Goal: Information Seeking & Learning: Learn about a topic

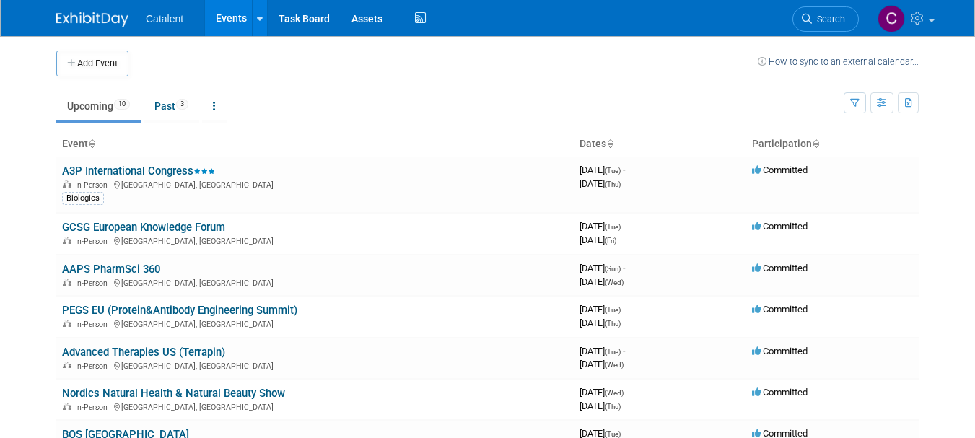
click at [85, 15] on img at bounding box center [92, 19] width 72 height 14
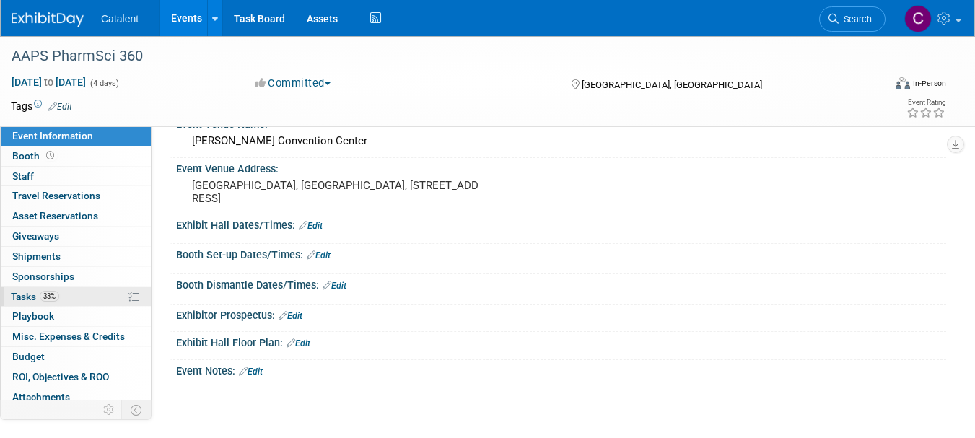
click at [61, 296] on link "33% Tasks 33%" at bounding box center [76, 296] width 150 height 19
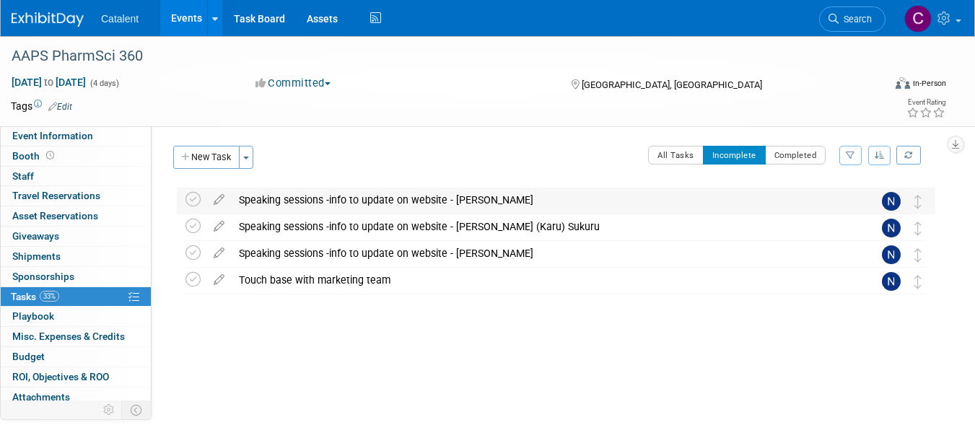
click at [374, 203] on div "Speaking sessions -info to update on website - Amruta Mhashilkar" at bounding box center [542, 200] width 621 height 25
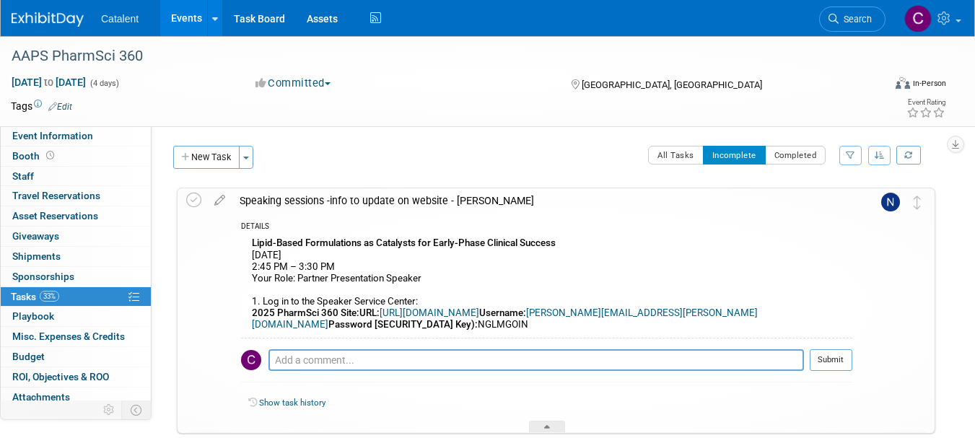
click at [458, 312] on link "https://www.conferenceharvester.com/harvester2/login.asp?EventKey=HVOHOWIQ" at bounding box center [430, 312] width 100 height 11
click at [50, 17] on img at bounding box center [48, 19] width 72 height 14
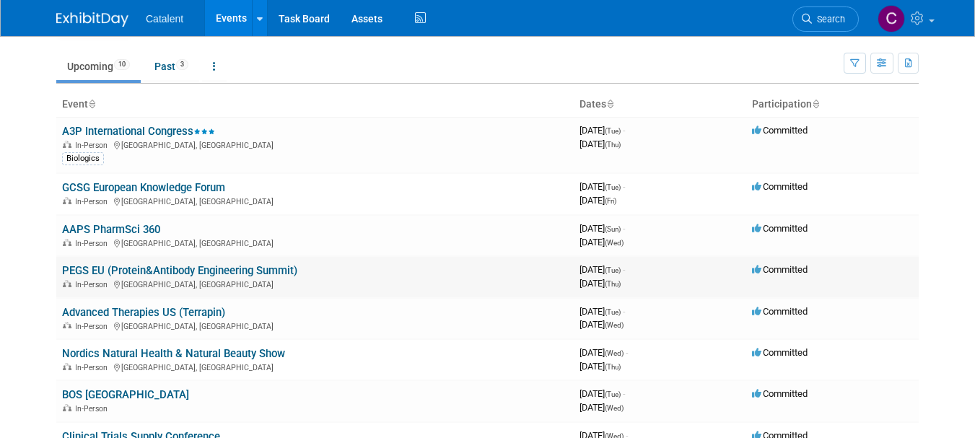
scroll to position [72, 0]
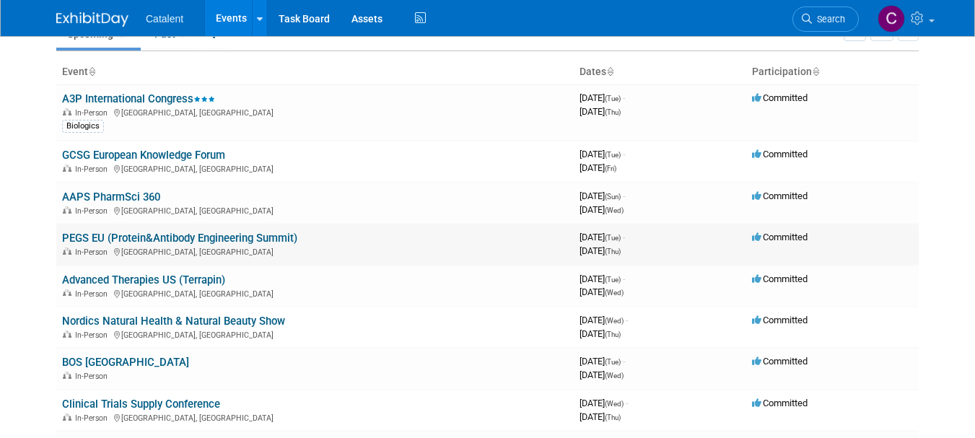
drag, startPoint x: 122, startPoint y: 232, endPoint x: 522, endPoint y: 247, distance: 400.7
click at [122, 233] on link "PEGS EU (Protein&Antibody Engineering Summit)" at bounding box center [179, 238] width 235 height 13
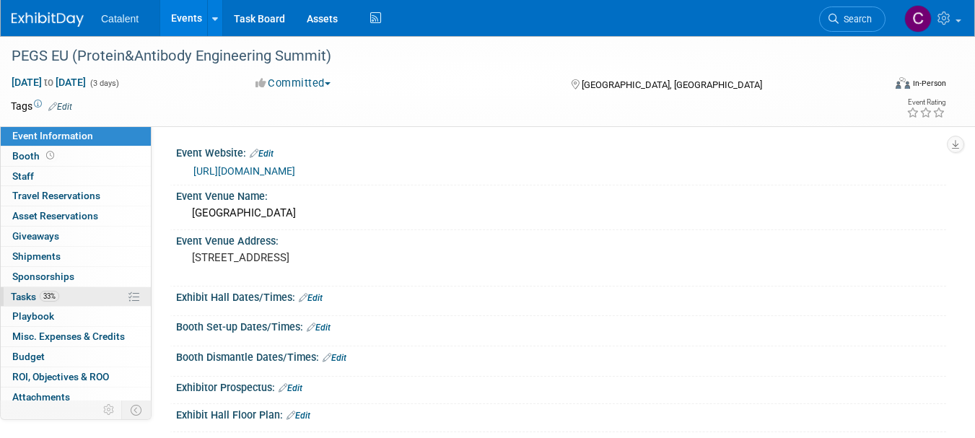
click at [71, 295] on link "33% Tasks 33%" at bounding box center [76, 296] width 150 height 19
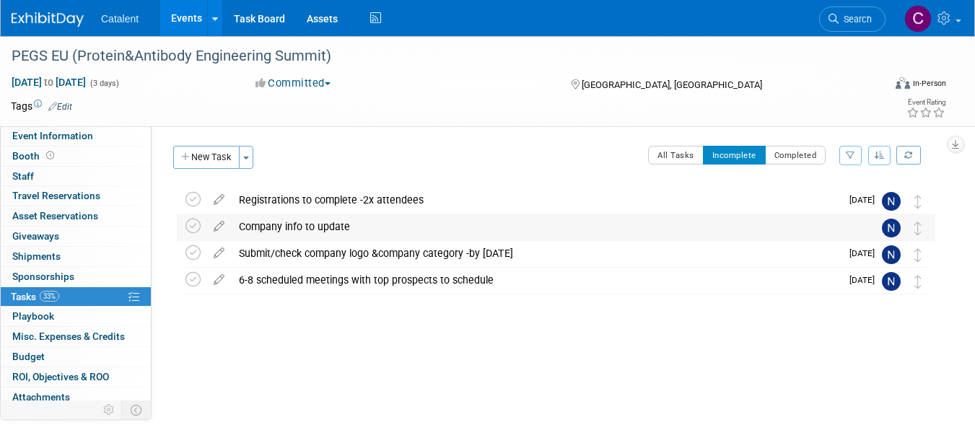
click at [319, 227] on div "Company info to update" at bounding box center [542, 226] width 621 height 25
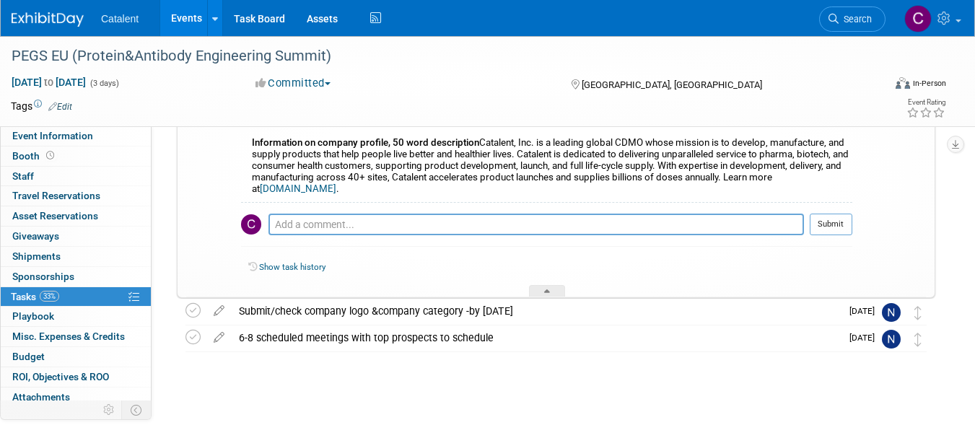
scroll to position [153, 0]
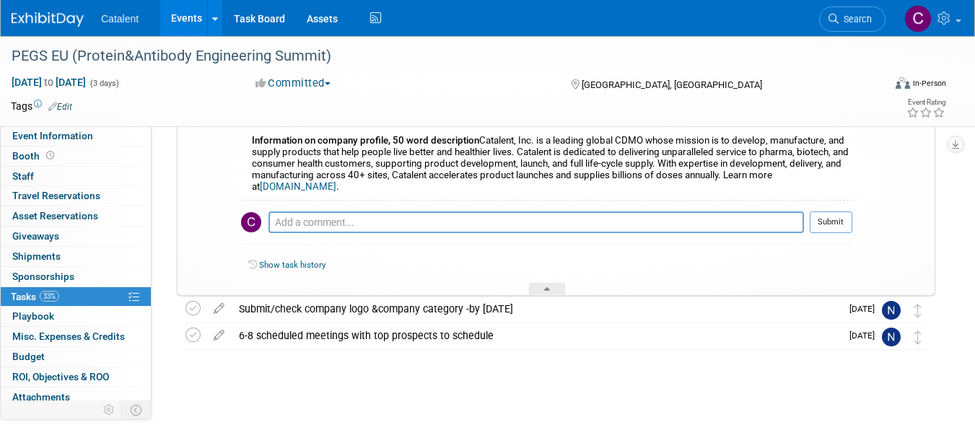
click at [43, 17] on img at bounding box center [48, 19] width 72 height 14
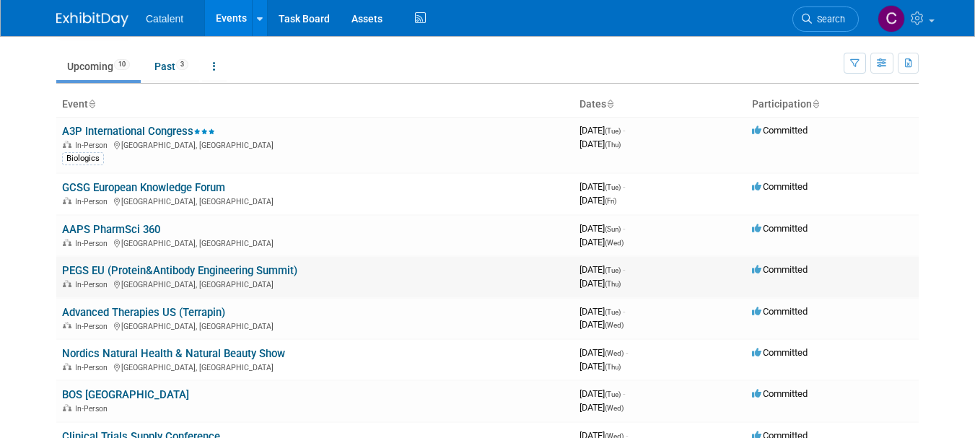
scroll to position [72, 0]
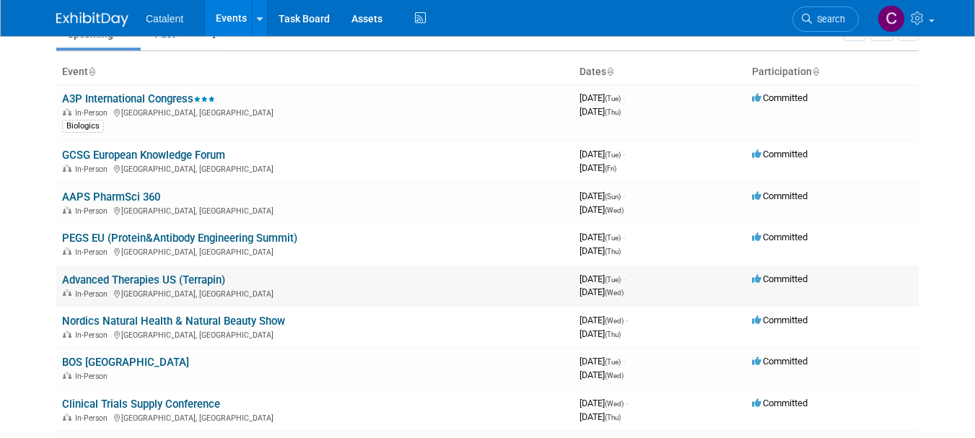
click at [113, 282] on link "Advanced Therapies US (Terrapin)" at bounding box center [143, 279] width 163 height 13
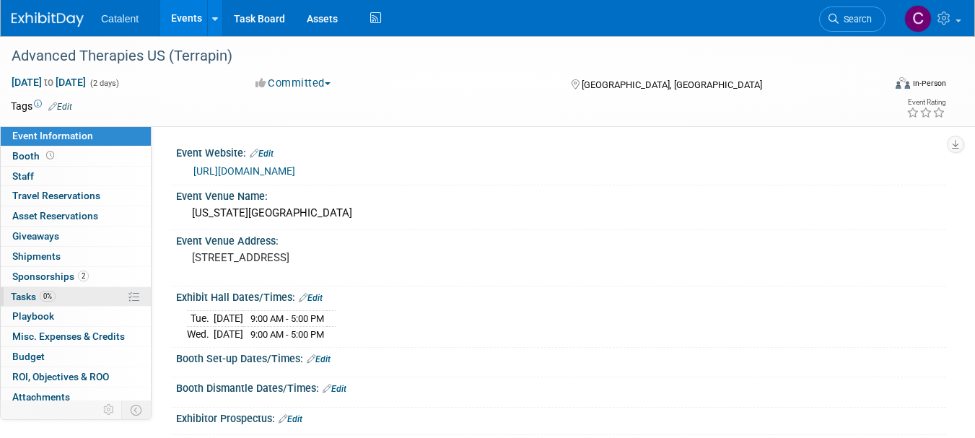
click at [58, 299] on link "0% Tasks 0%" at bounding box center [76, 296] width 150 height 19
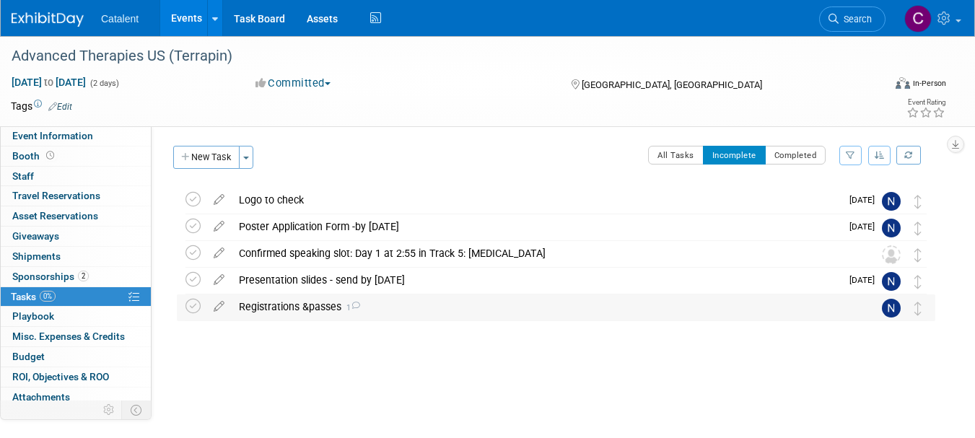
click at [299, 305] on div "Registrations &passes 1" at bounding box center [542, 306] width 621 height 25
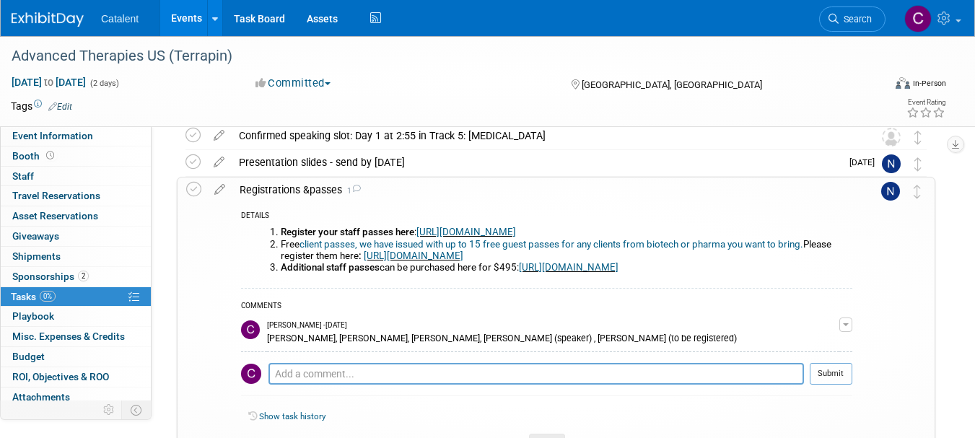
scroll to position [143, 0]
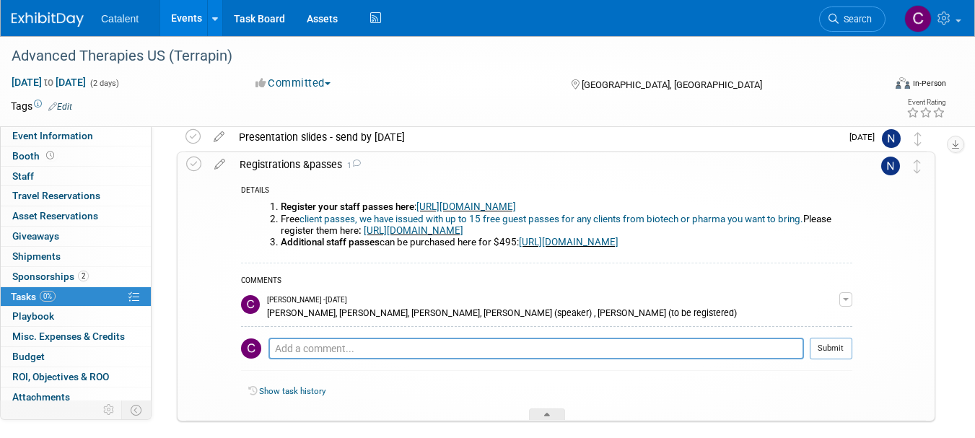
click at [45, 13] on img at bounding box center [48, 19] width 72 height 14
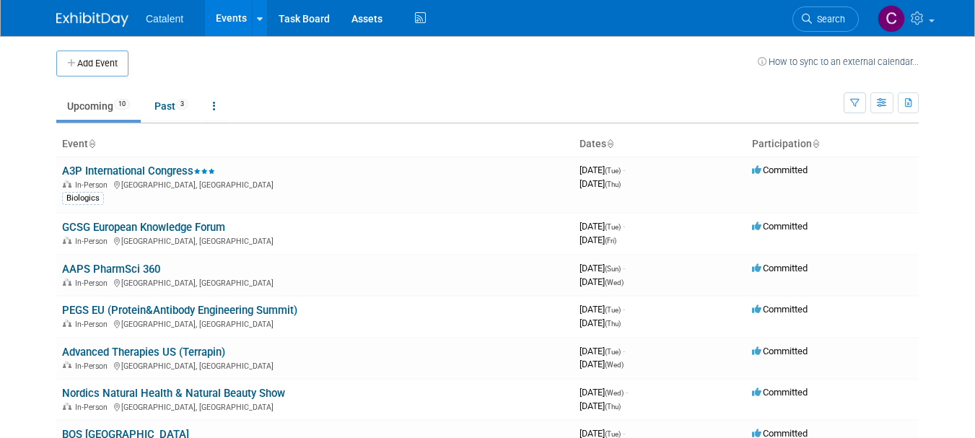
click at [110, 9] on link at bounding box center [100, 12] width 89 height 12
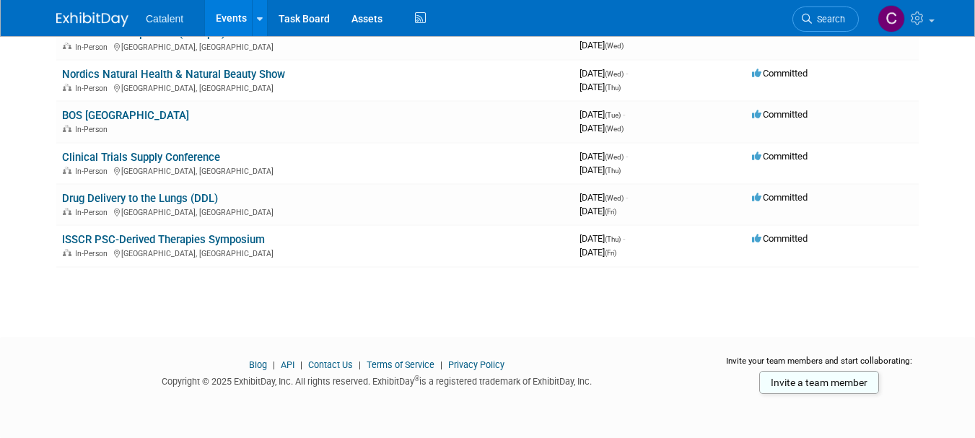
scroll to position [319, 0]
click at [152, 196] on link "Drug Delivery to the Lungs (DDL)" at bounding box center [140, 198] width 156 height 13
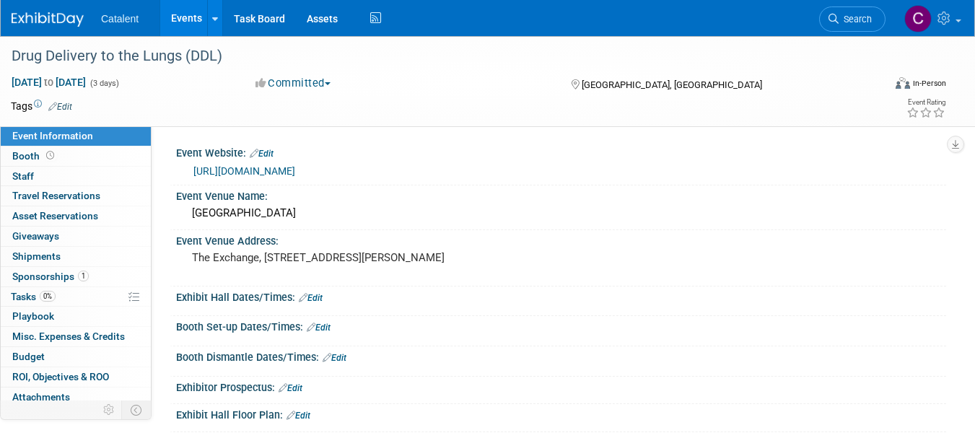
click at [56, 296] on span "0%" at bounding box center [48, 296] width 16 height 11
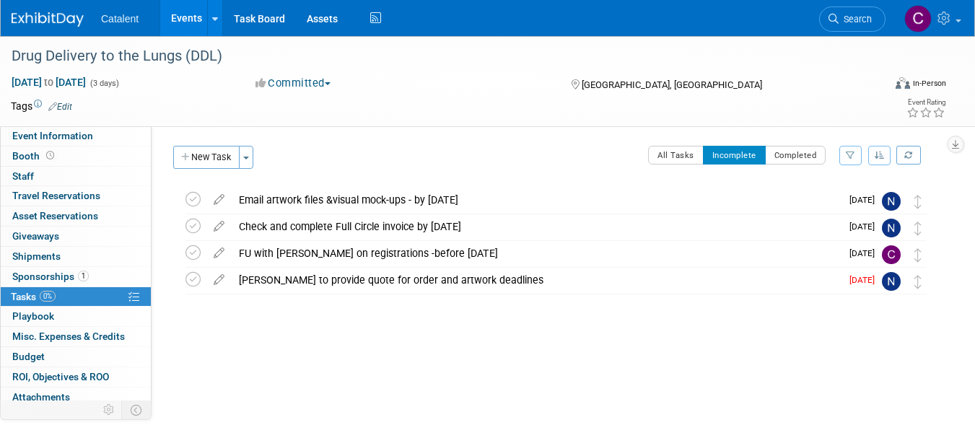
click at [46, 5] on div at bounding box center [56, 13] width 89 height 27
click at [48, 15] on img at bounding box center [48, 19] width 72 height 14
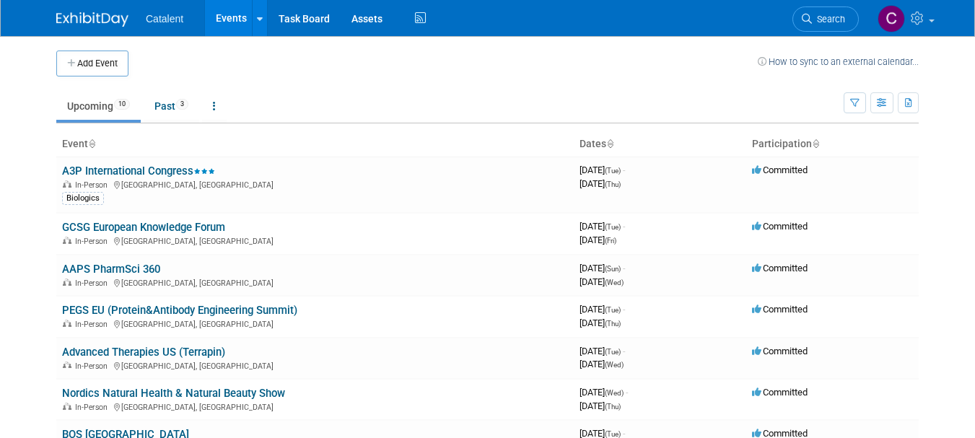
scroll to position [289, 0]
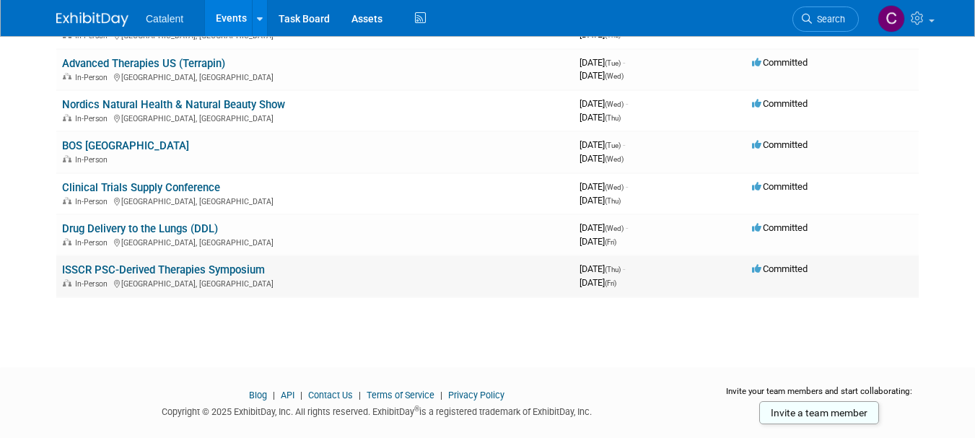
click at [127, 269] on link "ISSCR PSC-Derived Therapies Symposium" at bounding box center [163, 269] width 203 height 13
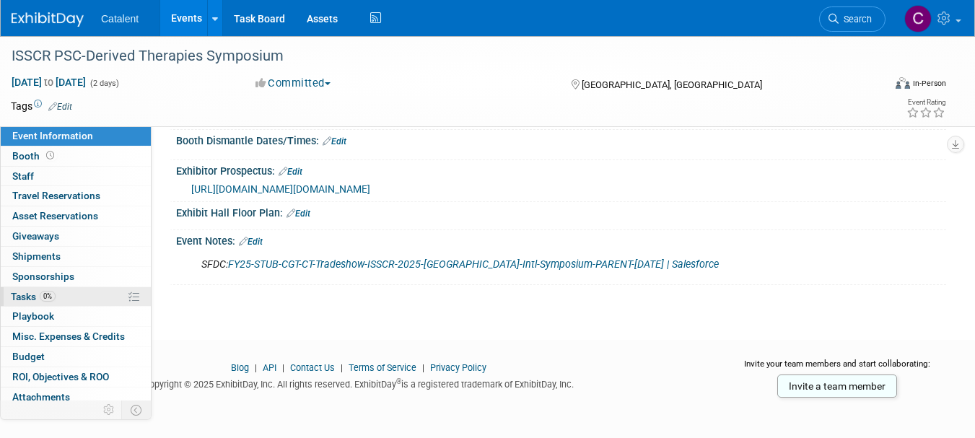
click at [70, 295] on link "0% Tasks 0%" at bounding box center [76, 296] width 150 height 19
